Goal: Task Accomplishment & Management: Manage account settings

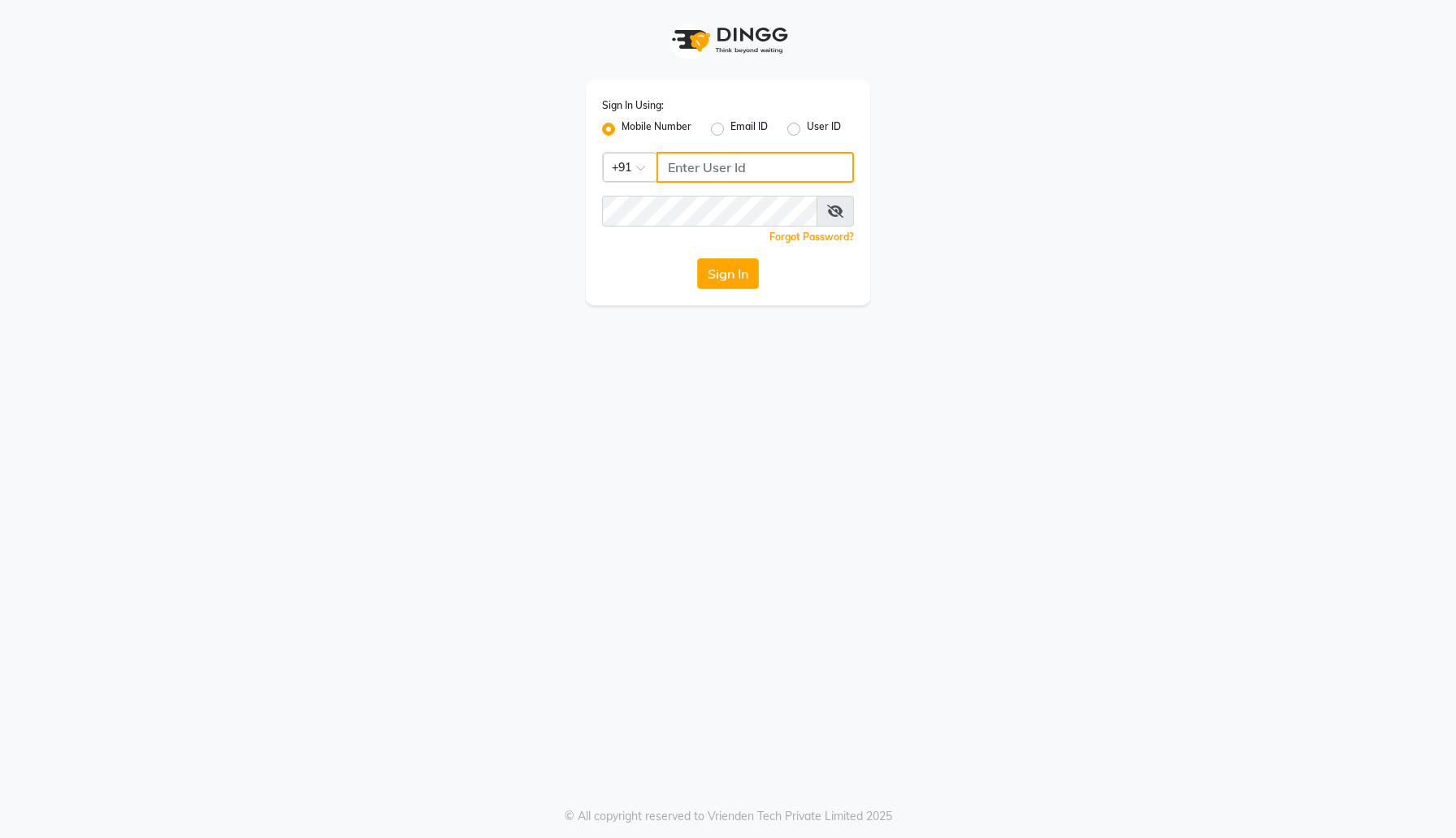
type input "7676279992"
click at [731, 277] on button "Sign In" at bounding box center [728, 274] width 62 height 31
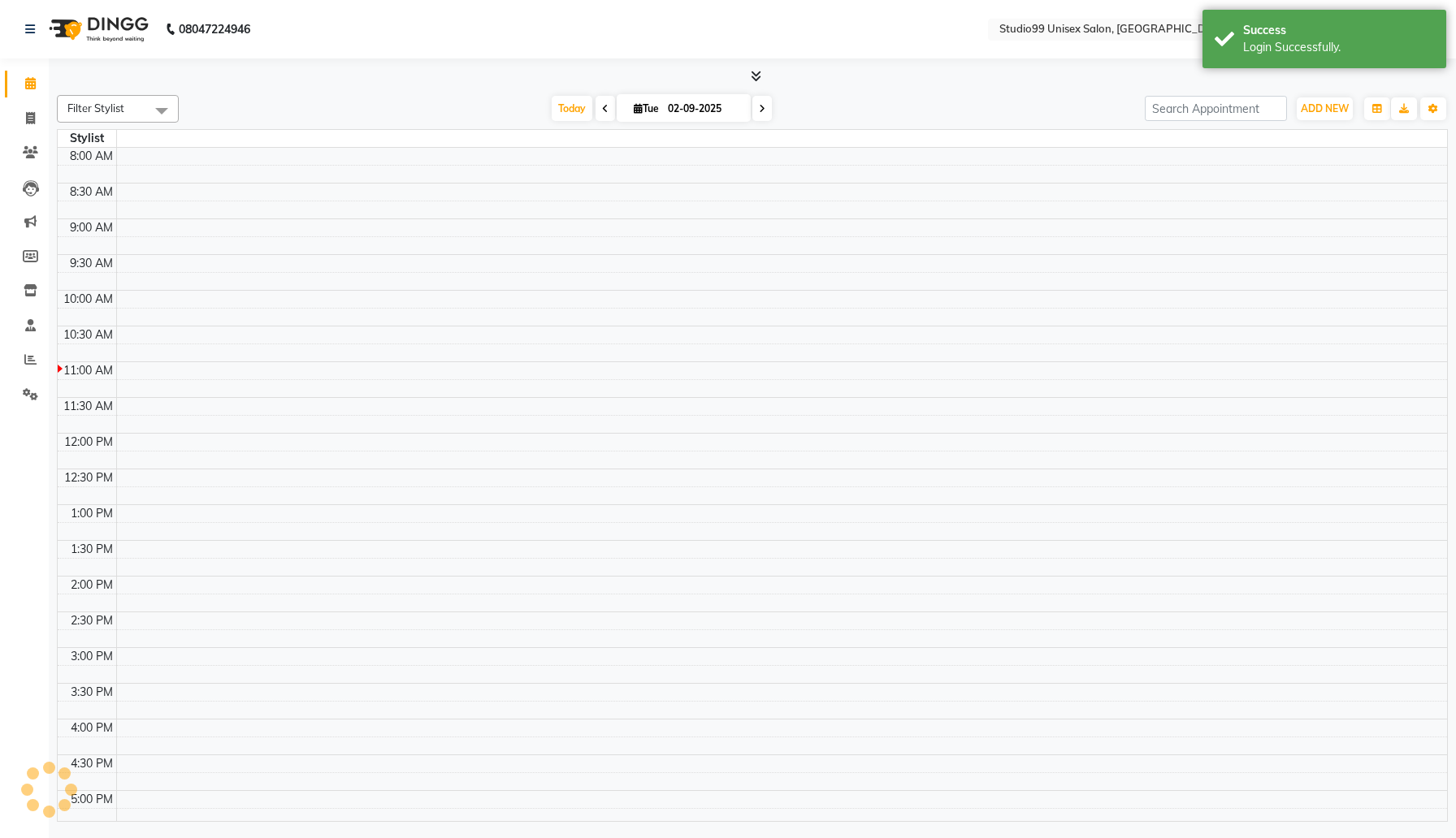
select select "en"
